Goal: Task Accomplishment & Management: Use online tool/utility

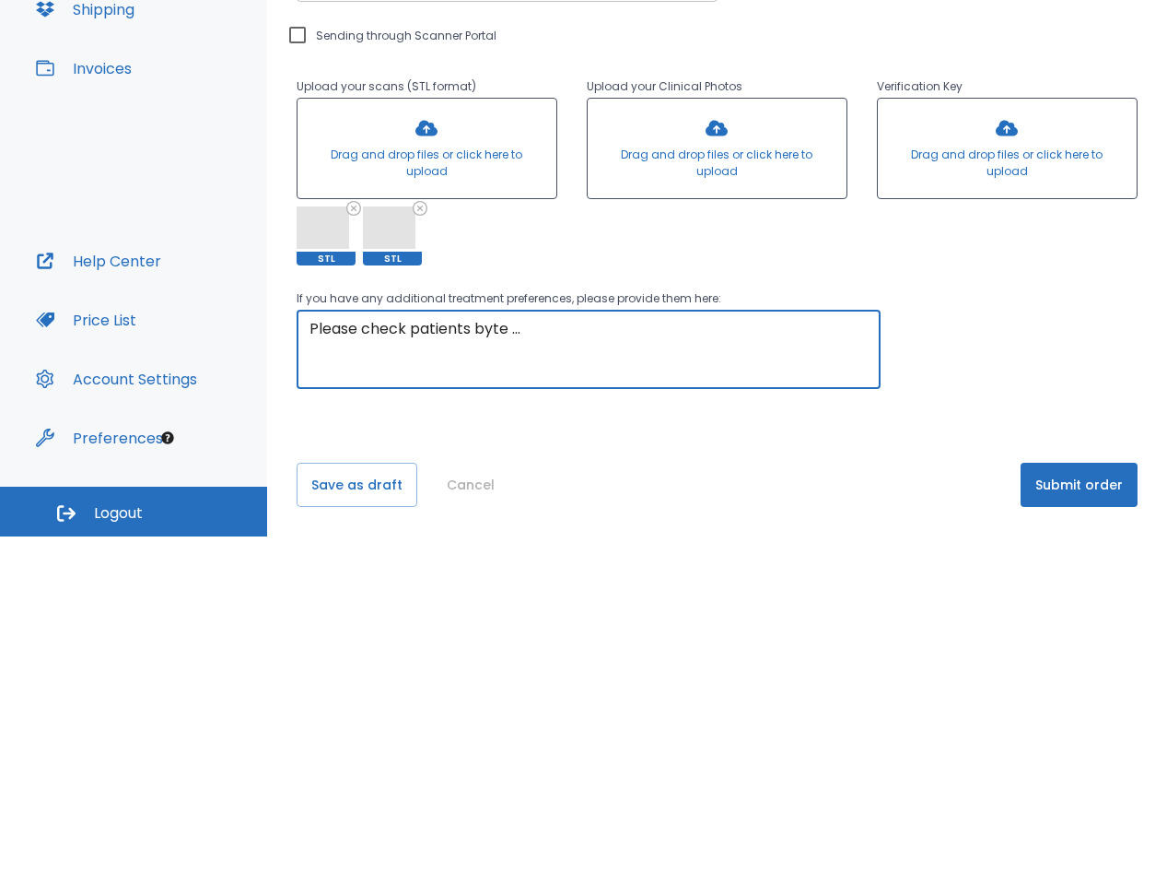
scroll to position [174, 0]
click at [558, 662] on textarea "Please correct patients bite Thank you" at bounding box center [589, 686] width 558 height 64
click at [302, 672] on div "Please correct patients bite Thank you x ​" at bounding box center [589, 685] width 584 height 79
click at [615, 709] on textarea "Please correct patients bite Thank you" at bounding box center [589, 686] width 558 height 64
click at [434, 689] on textarea "Please correct patients bite Thank you" at bounding box center [589, 686] width 558 height 64
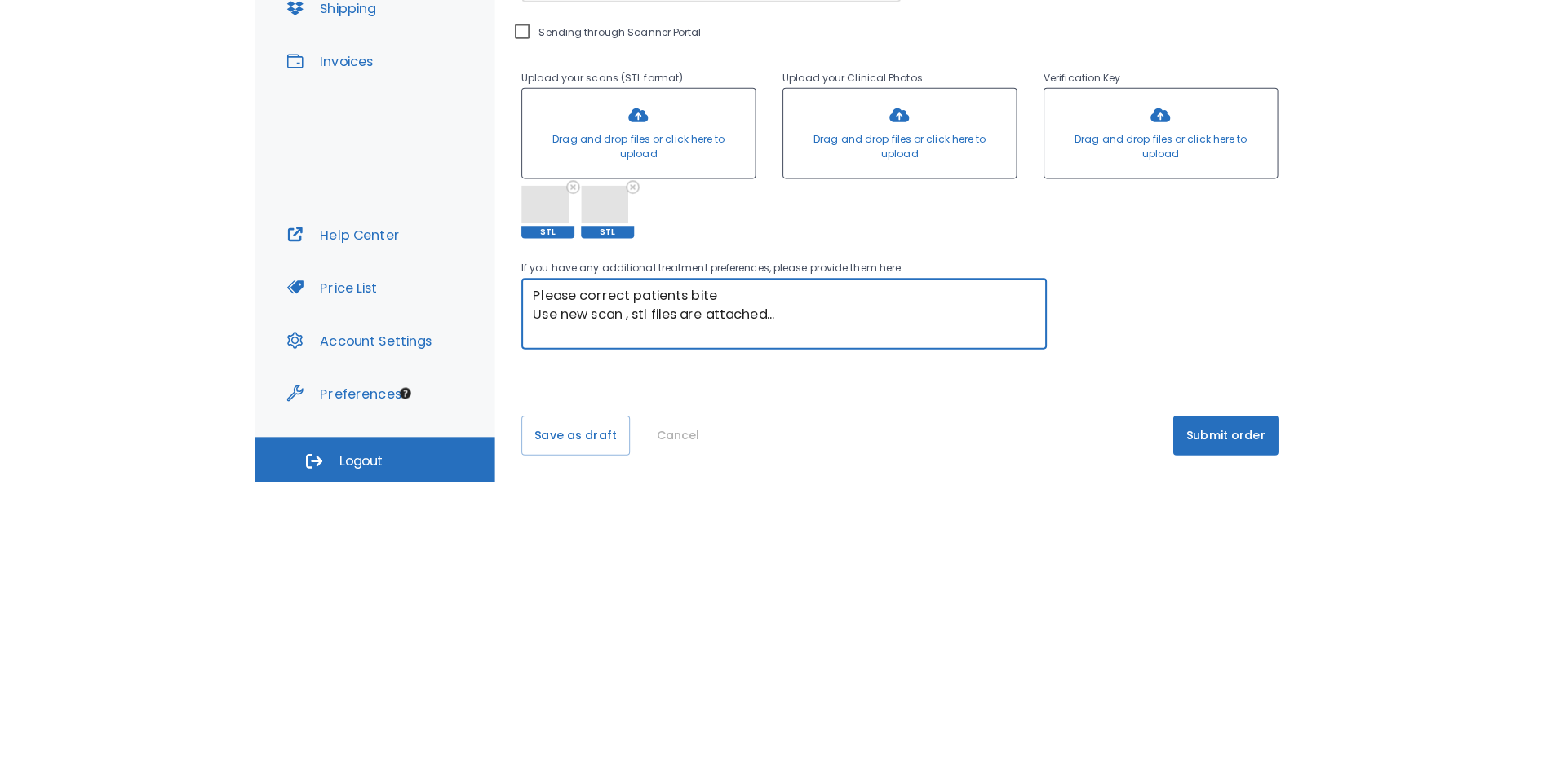
scroll to position [1, 0]
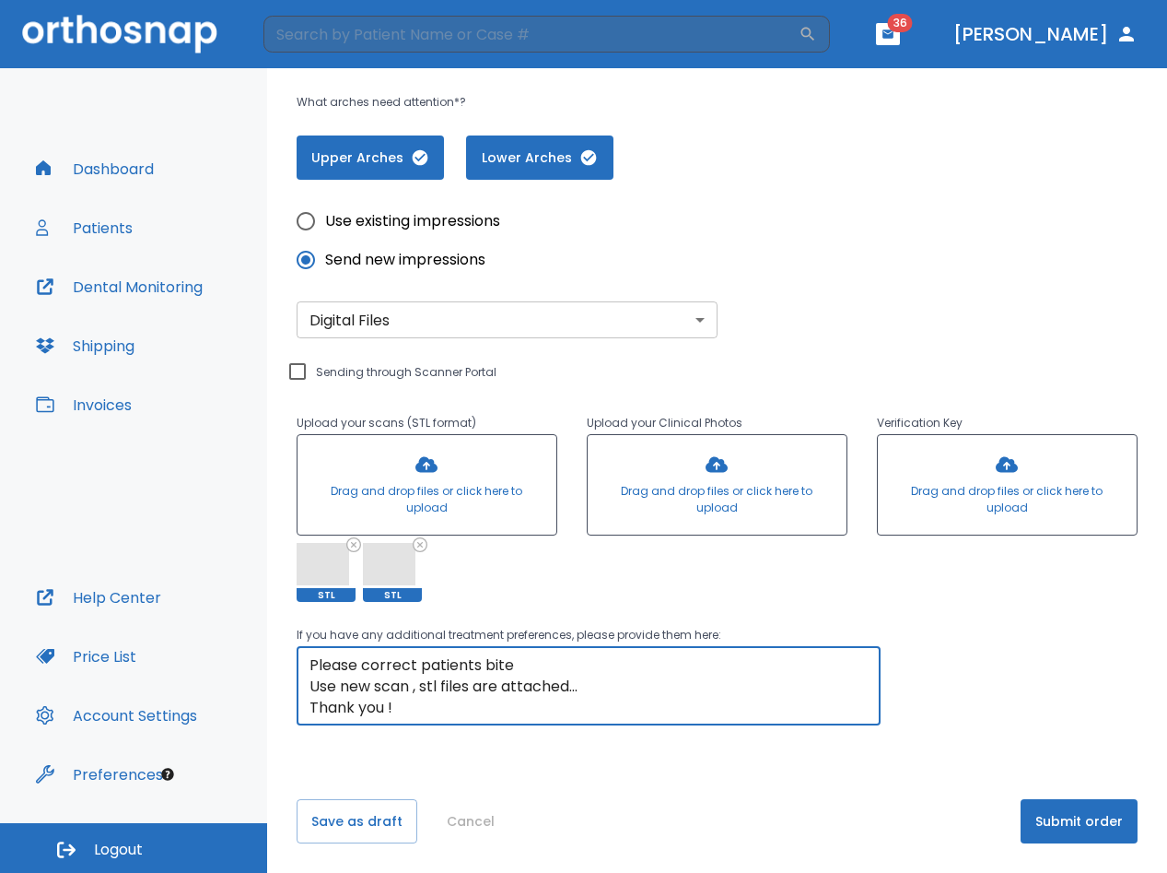
type textarea "Please correct patients bite Use new scan , stl files are attached... Thank you…"
click at [687, 328] on body "​ 36 [PERSON_NAME] Dashboard Patients Dental Monitoring Shipping Invoices Help …" at bounding box center [583, 436] width 1167 height 873
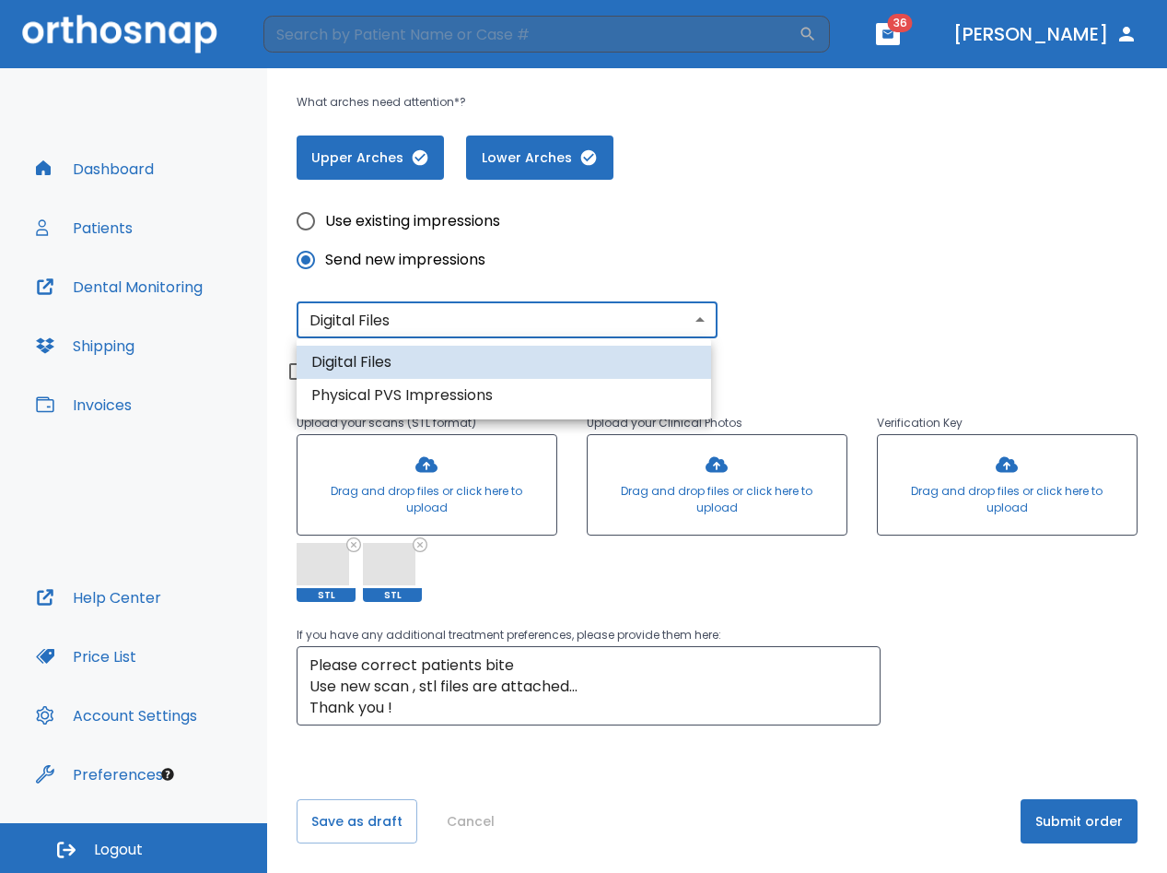
click at [565, 360] on li "Digital Files" at bounding box center [504, 362] width 415 height 33
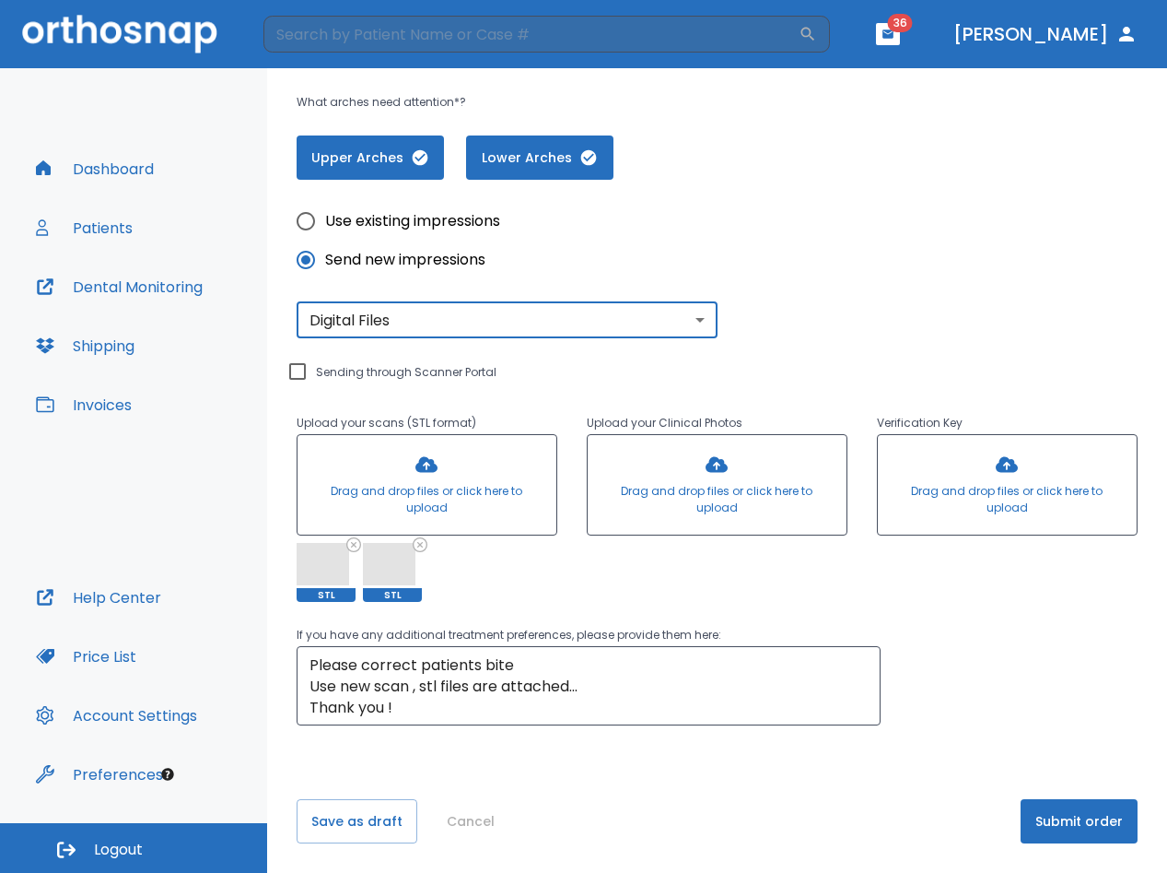
click at [1063, 825] on button "Submit order" at bounding box center [1079, 821] width 117 height 44
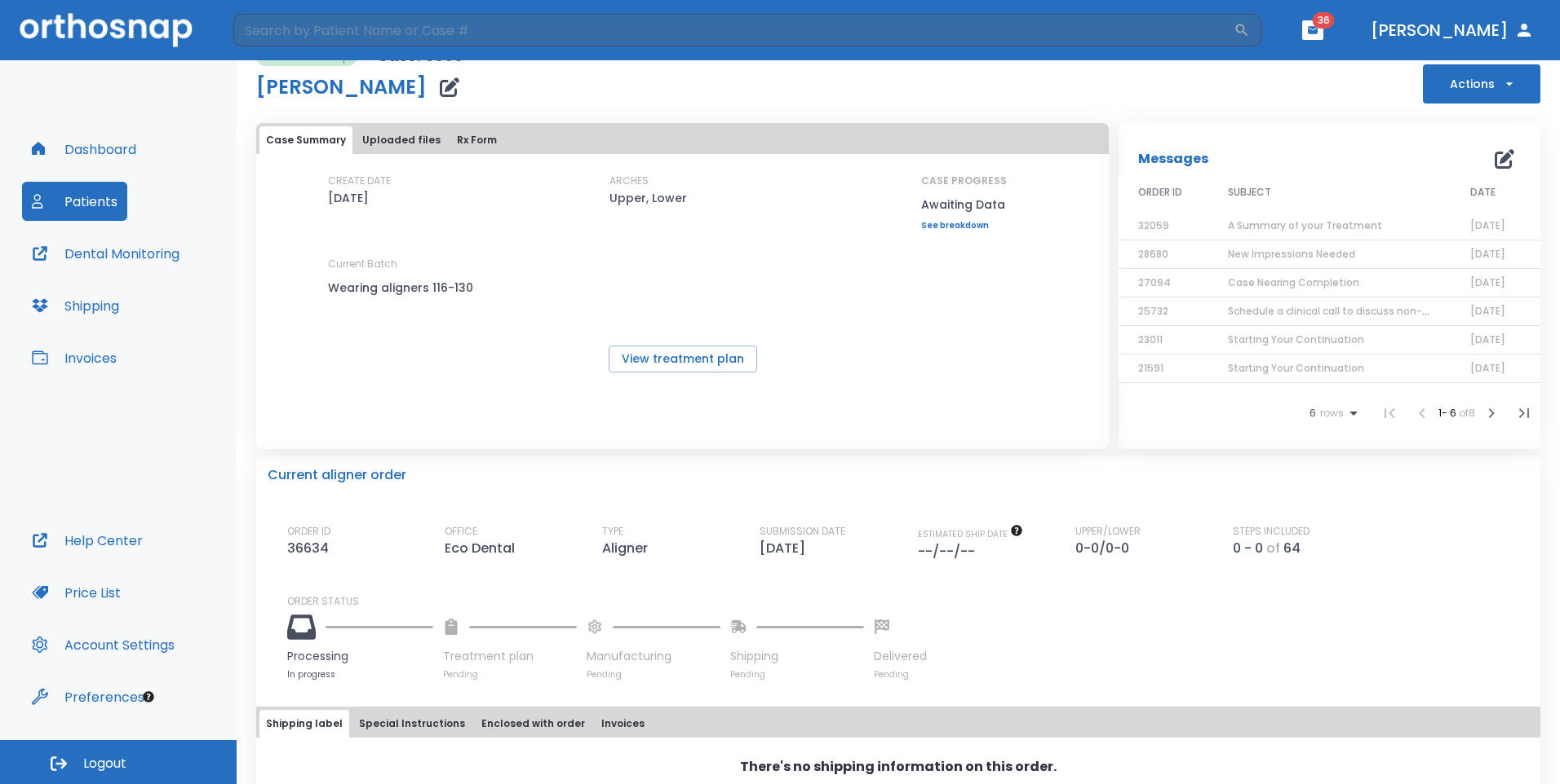
scroll to position [19, 0]
